Goal: Entertainment & Leisure: Consume media (video, audio)

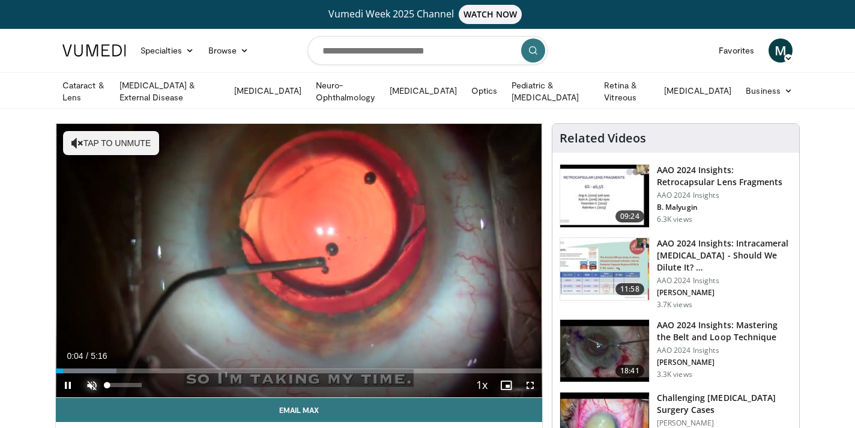
click at [95, 383] on span "Video Player" at bounding box center [92, 385] width 24 height 24
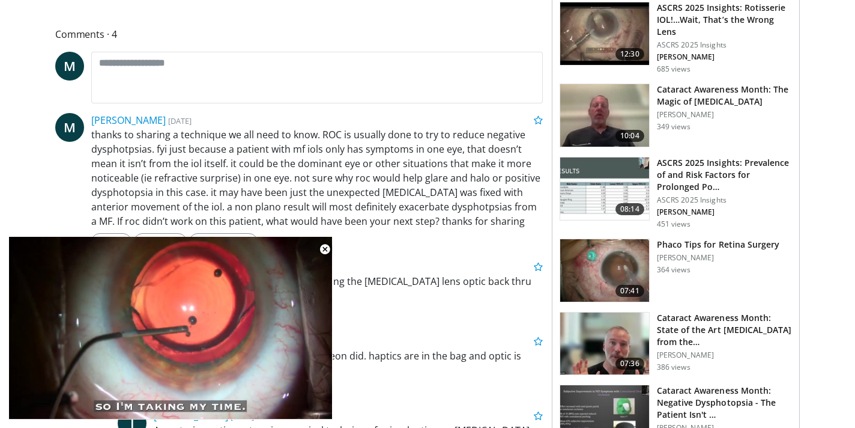
scroll to position [537, 0]
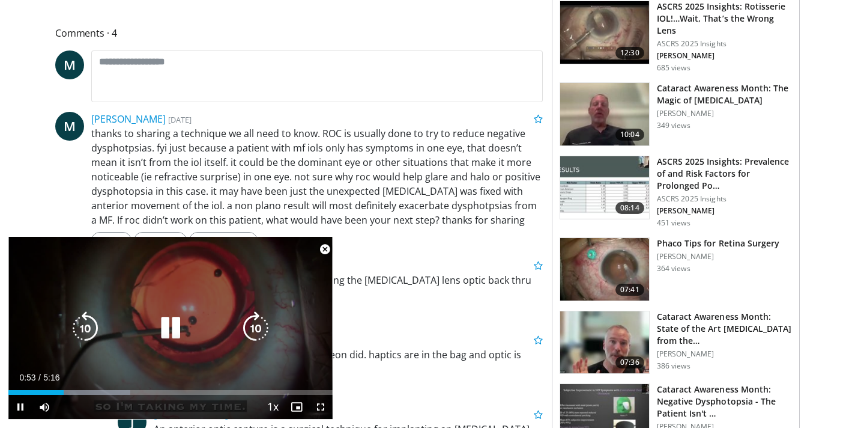
drag, startPoint x: 59, startPoint y: 395, endPoint x: 119, endPoint y: 390, distance: 60.8
click at [121, 395] on div "Current Time 0:53 / Duration 5:16 Pause Skip Backward Skip Forward Mute Loaded …" at bounding box center [170, 407] width 324 height 24
click at [119, 390] on div "Loaded : 37.60% 1:48 1:50" at bounding box center [170, 392] width 324 height 5
click at [121, 327] on div "Video Player" at bounding box center [170, 328] width 195 height 24
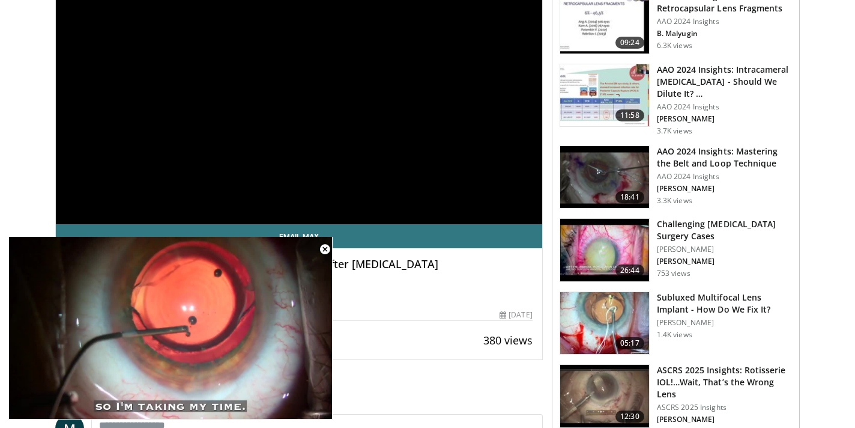
scroll to position [0, 0]
